Goal: Information Seeking & Learning: Learn about a topic

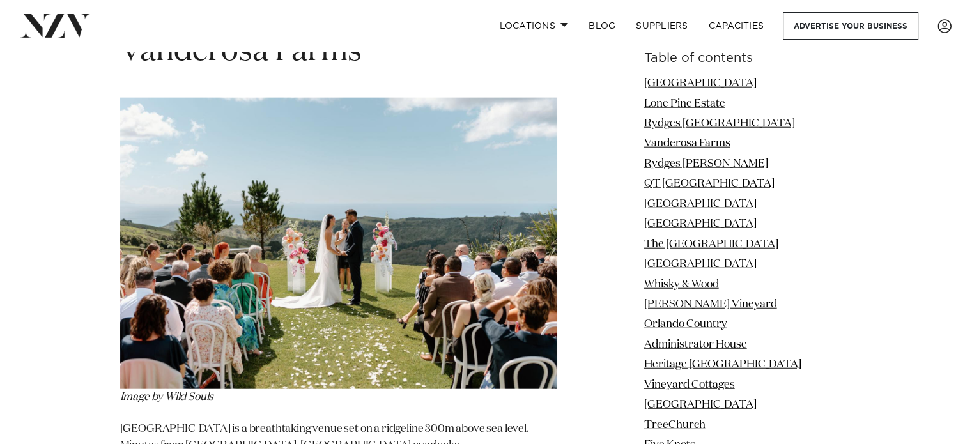
scroll to position [2997, 0]
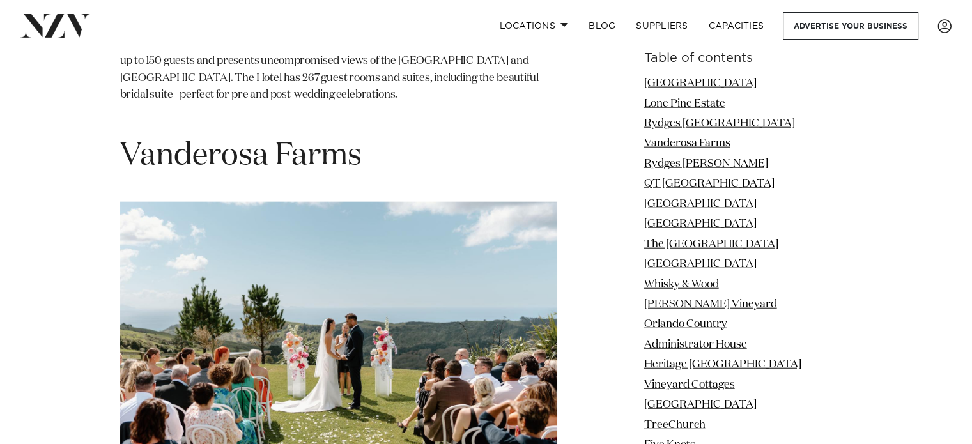
drag, startPoint x: 977, startPoint y: 16, endPoint x: 981, endPoint y: 33, distance: 17.1
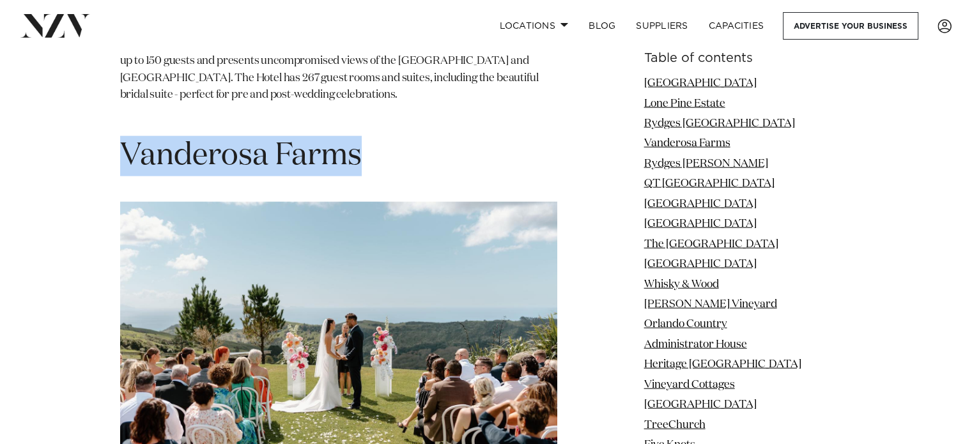
drag, startPoint x: 389, startPoint y: 137, endPoint x: 105, endPoint y: 131, distance: 284.0
copy h1 "Vanderosa Farms"
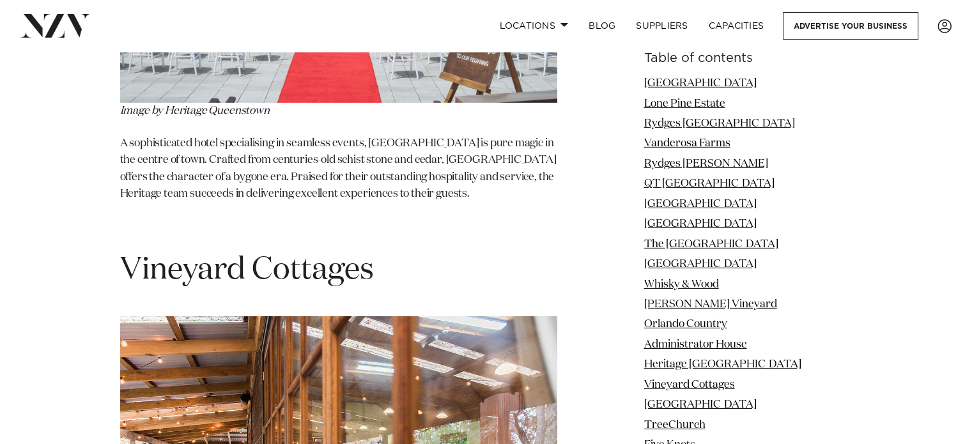
scroll to position [8873, 0]
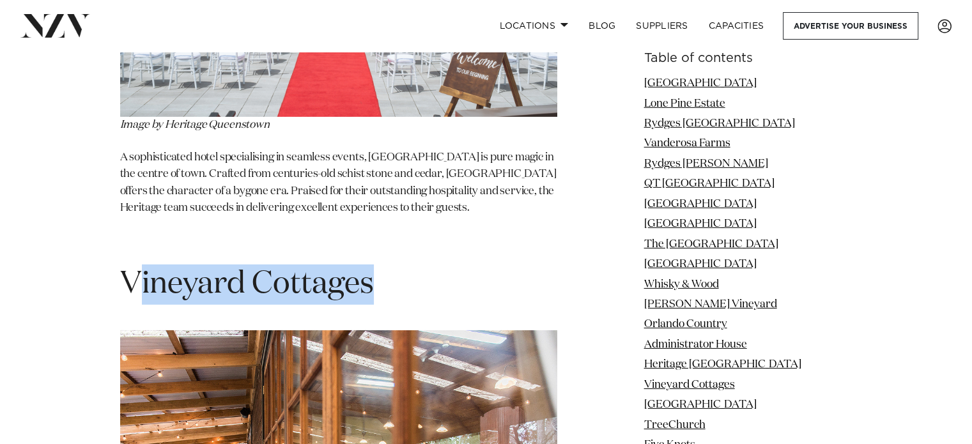
drag, startPoint x: 405, startPoint y: 151, endPoint x: 138, endPoint y: 143, distance: 266.8
click at [138, 265] on h1 "Vineyard Cottages" at bounding box center [338, 285] width 437 height 40
click at [177, 269] on span "Vineyard Cottages" at bounding box center [247, 284] width 254 height 31
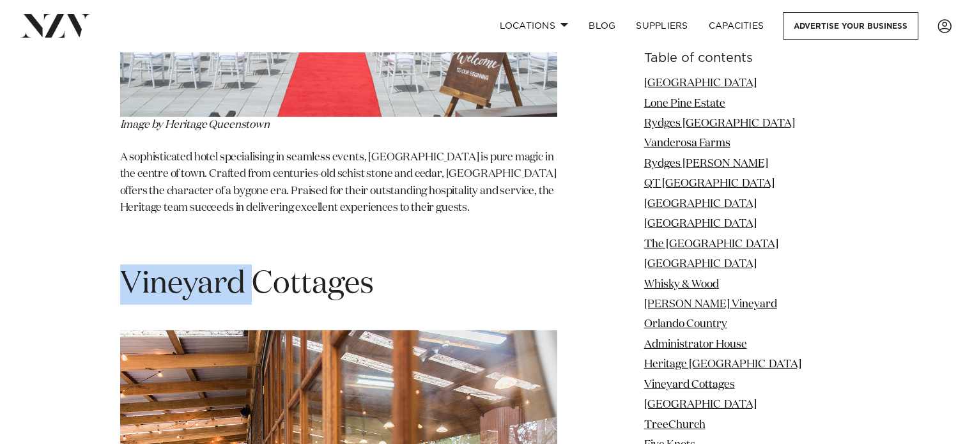
click at [177, 269] on span "Vineyard Cottages" at bounding box center [247, 284] width 254 height 31
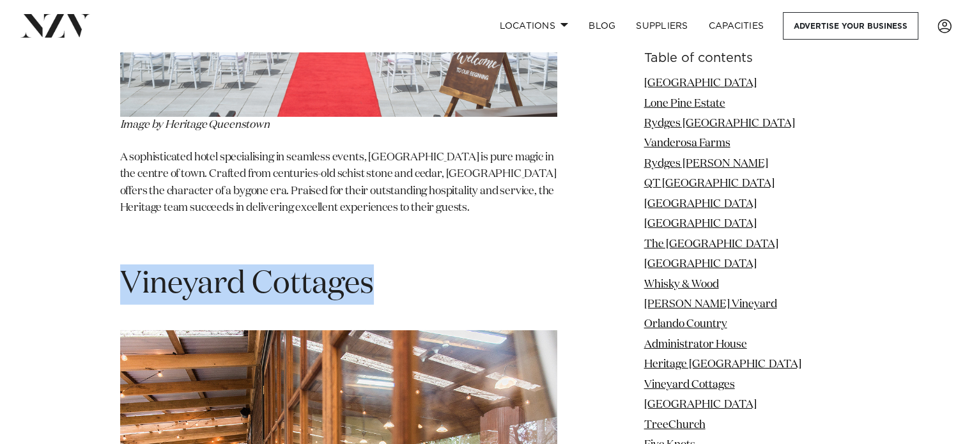
click at [177, 269] on span "Vineyard Cottages" at bounding box center [247, 284] width 254 height 31
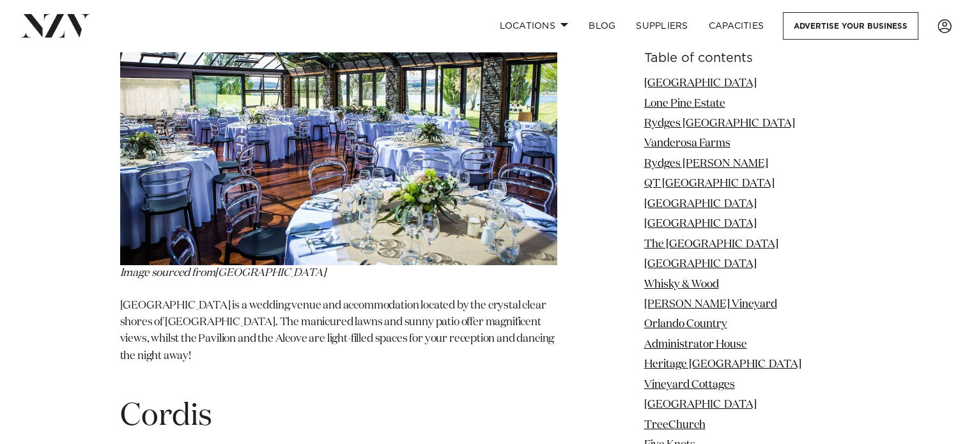
scroll to position [19607, 0]
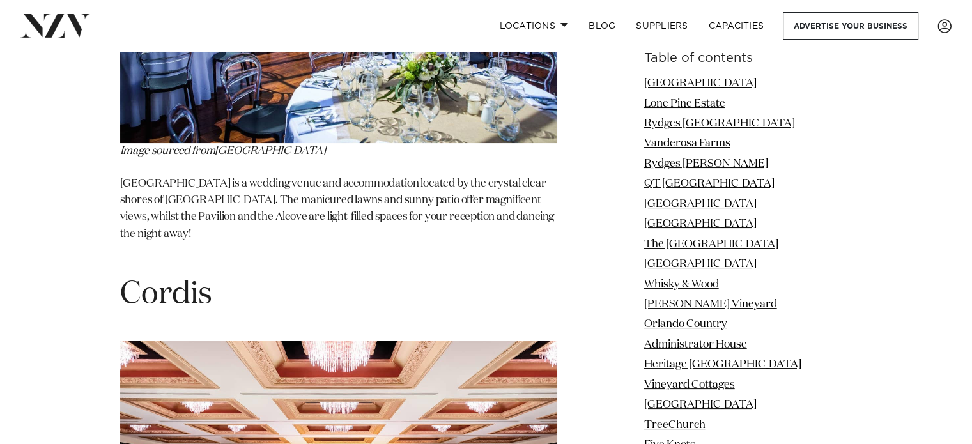
drag, startPoint x: 893, startPoint y: 153, endPoint x: 854, endPoint y: 366, distance: 216.5
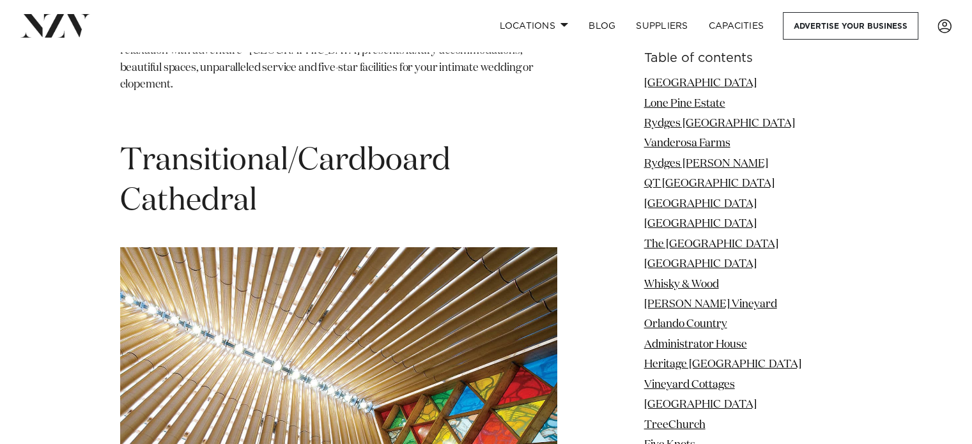
scroll to position [38352, 0]
